Goal: Contribute content

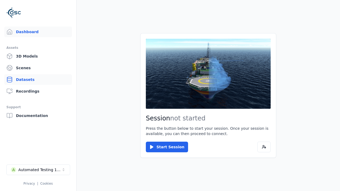
click at [38, 80] on link "Datasets" at bounding box center [38, 79] width 68 height 11
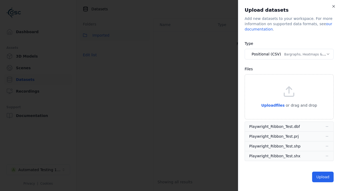
click at [289, 54] on button "Positional (CSV) Bargraphs, Heatmaps & Pins" at bounding box center [289, 54] width 89 height 11
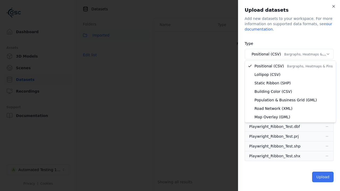
select select "*****"
click at [323, 177] on button "Upload" at bounding box center [323, 177] width 22 height 11
